Goal: Transaction & Acquisition: Purchase product/service

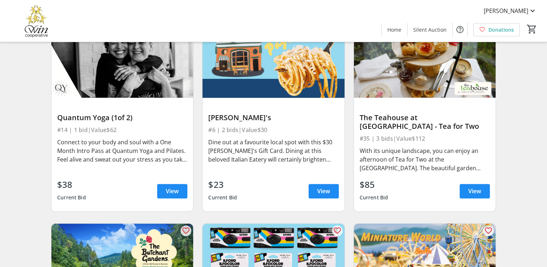
scroll to position [899, 0]
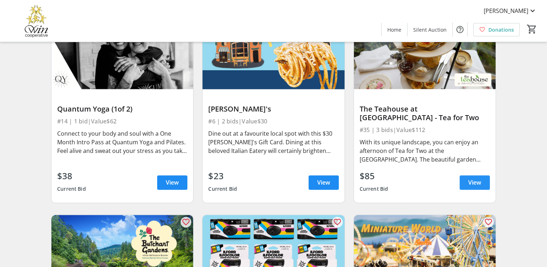
click at [476, 180] on span "View" at bounding box center [474, 182] width 13 height 9
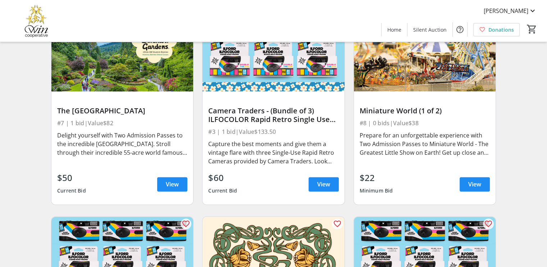
scroll to position [1114, 0]
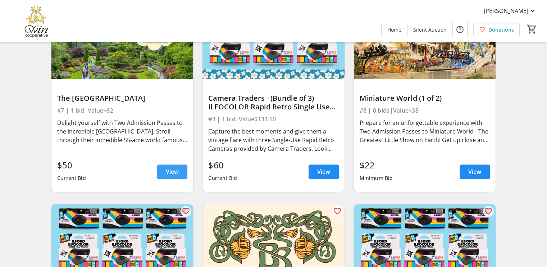
click at [178, 173] on span at bounding box center [172, 171] width 30 height 17
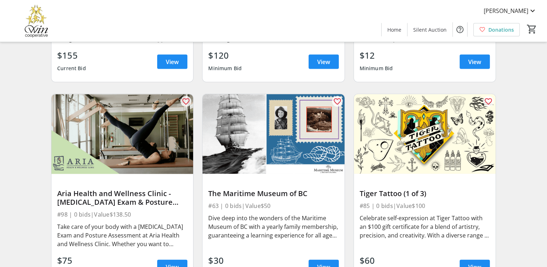
scroll to position [4205, 0]
